Goal: Task Accomplishment & Management: Manage account settings

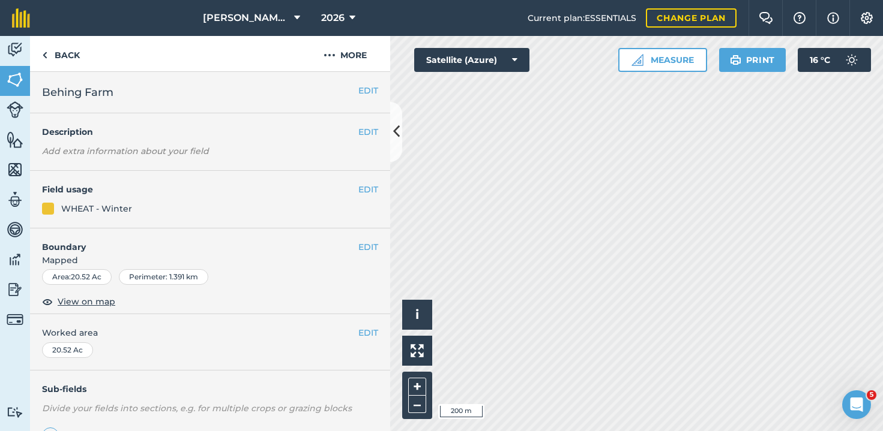
click at [359, 87] on button "EDIT" at bounding box center [368, 90] width 20 height 13
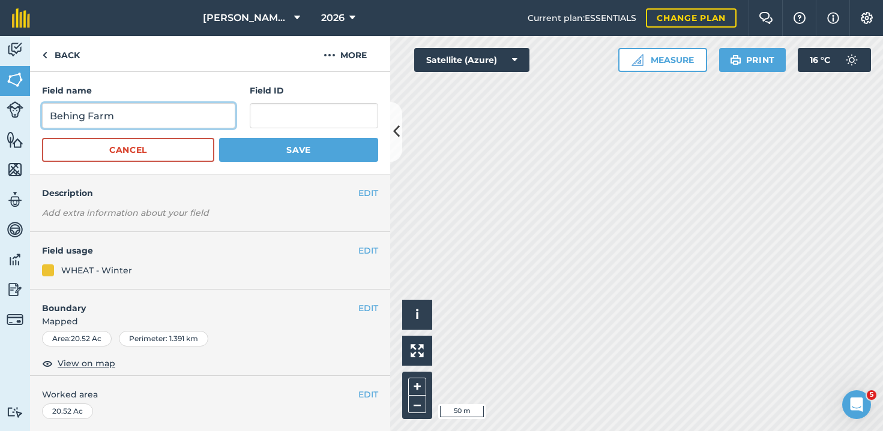
drag, startPoint x: 85, startPoint y: 117, endPoint x: 167, endPoint y: 161, distance: 93.4
click at [85, 117] on input "Behing Farm" at bounding box center [138, 115] width 193 height 25
type input "Behind Farm"
click at [297, 148] on button "Save" at bounding box center [298, 150] width 159 height 24
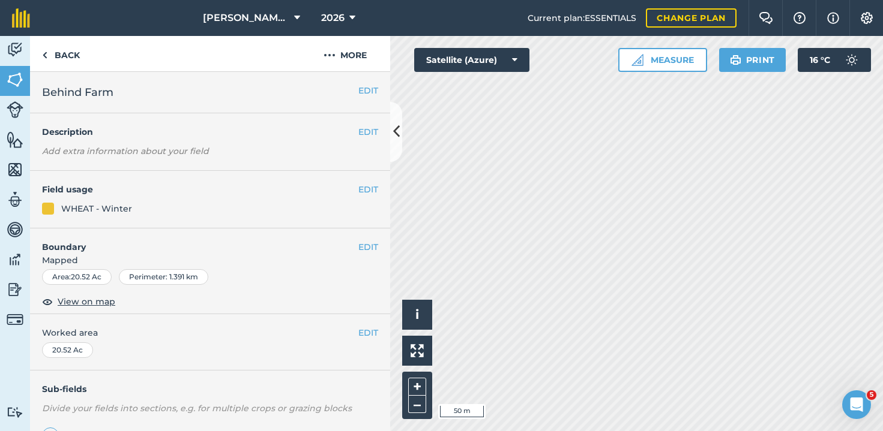
click at [294, 187] on div "Activity Fields Livestock Features Maps Team Vehicles Data Reporting Billing Tu…" at bounding box center [441, 233] width 883 height 395
click at [44, 61] on img at bounding box center [44, 55] width 5 height 14
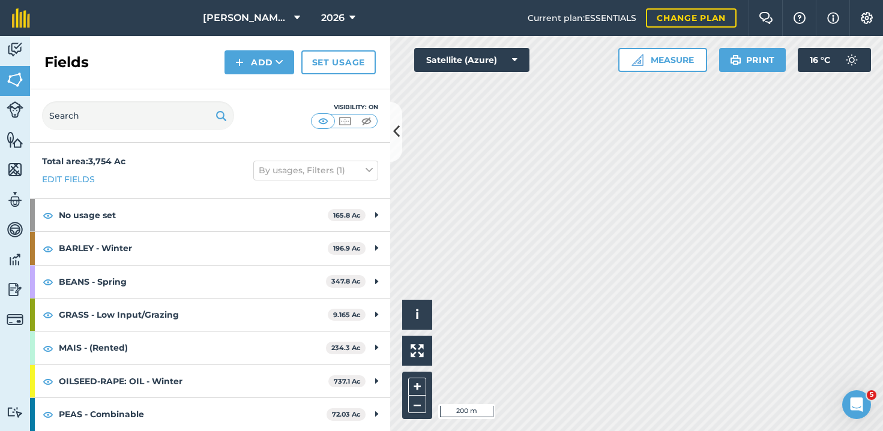
click at [259, 60] on button "Add" at bounding box center [259, 62] width 70 height 24
click at [266, 88] on link "Draw" at bounding box center [259, 89] width 66 height 26
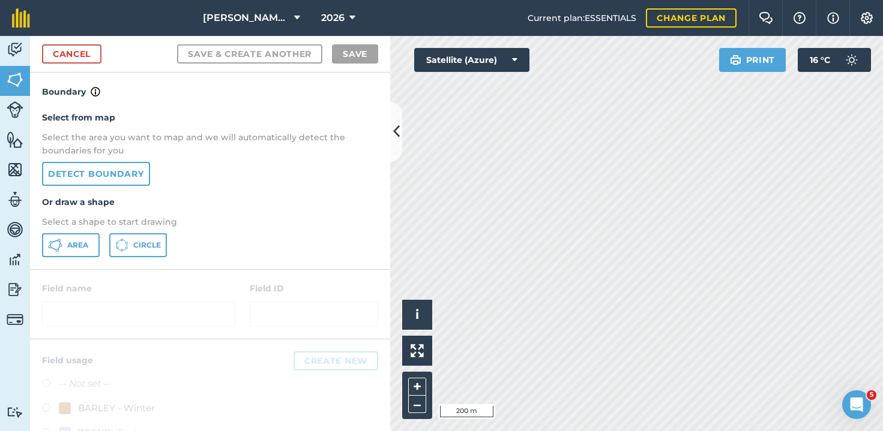
click at [61, 245] on icon at bounding box center [55, 245] width 14 height 14
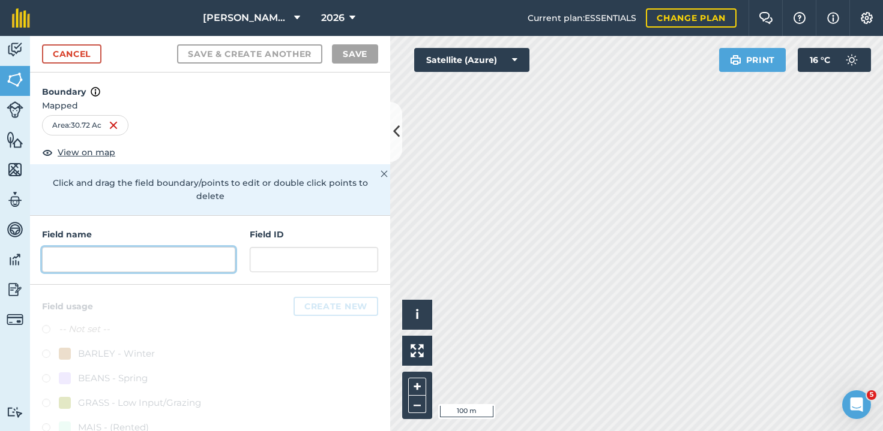
click at [109, 253] on input "text" at bounding box center [138, 259] width 193 height 25
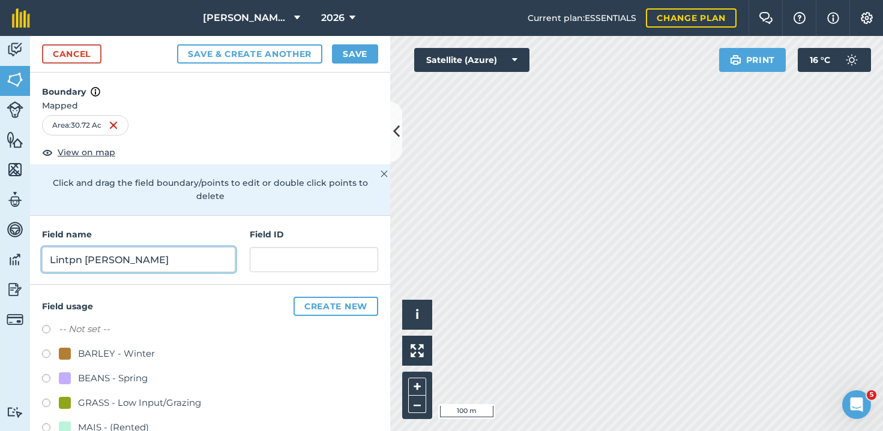
click at [74, 261] on input "Lintpn [PERSON_NAME]" at bounding box center [138, 259] width 193 height 25
type input "[PERSON_NAME] Rd"
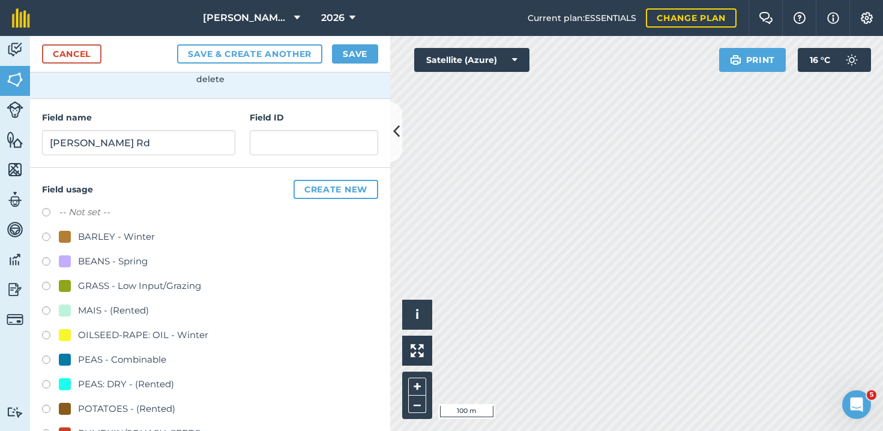
scroll to position [154, 0]
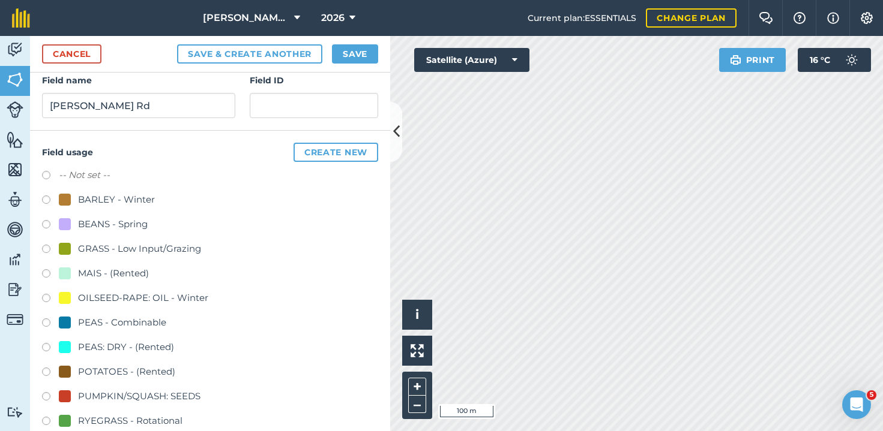
click at [45, 298] on label at bounding box center [50, 300] width 17 height 12
radio input "true"
click at [349, 56] on button "Save" at bounding box center [355, 53] width 46 height 19
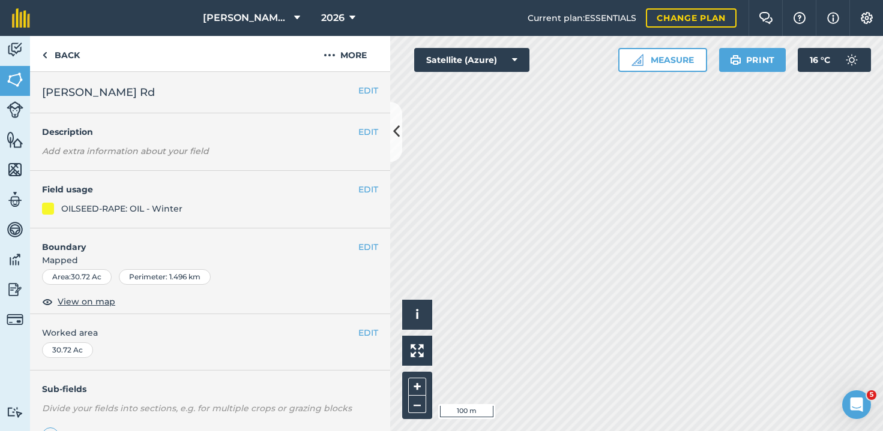
click at [395, 133] on icon at bounding box center [396, 131] width 7 height 21
